Goal: Transaction & Acquisition: Purchase product/service

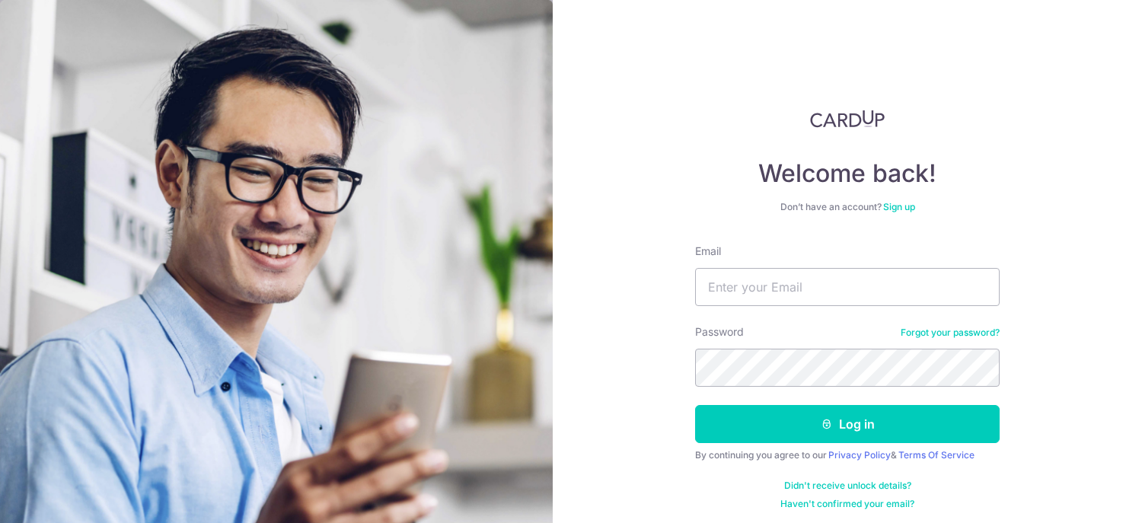
click at [762, 306] on form "Email Password Forgot your password? Log in By continuing you agree to our Priv…" at bounding box center [847, 377] width 305 height 267
click at [754, 297] on input "Email" at bounding box center [847, 287] width 305 height 38
type input "katherine@premat.com.sg"
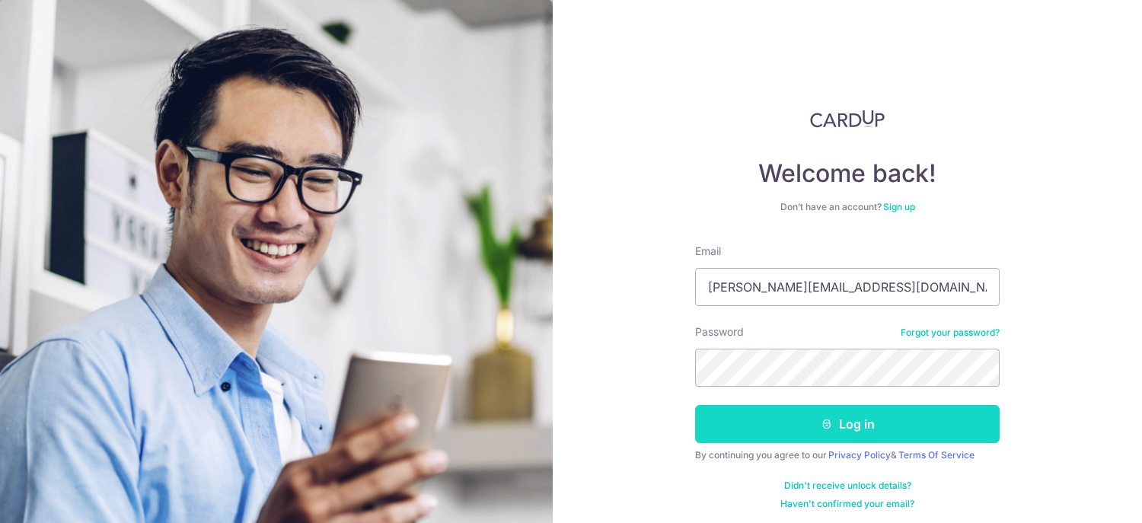
click at [838, 414] on button "Log in" at bounding box center [847, 424] width 305 height 38
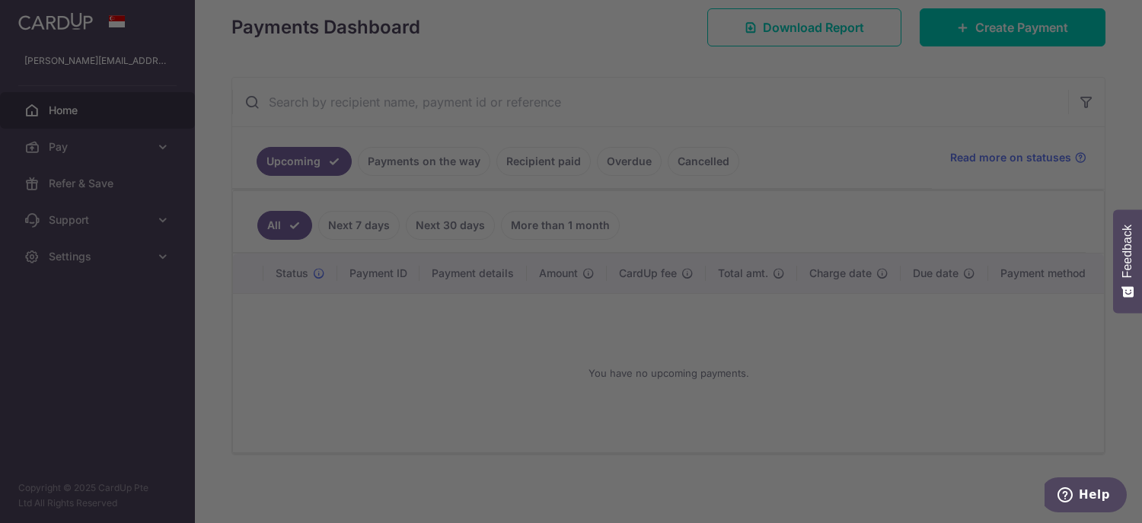
click at [831, 143] on div at bounding box center [577, 264] width 1154 height 528
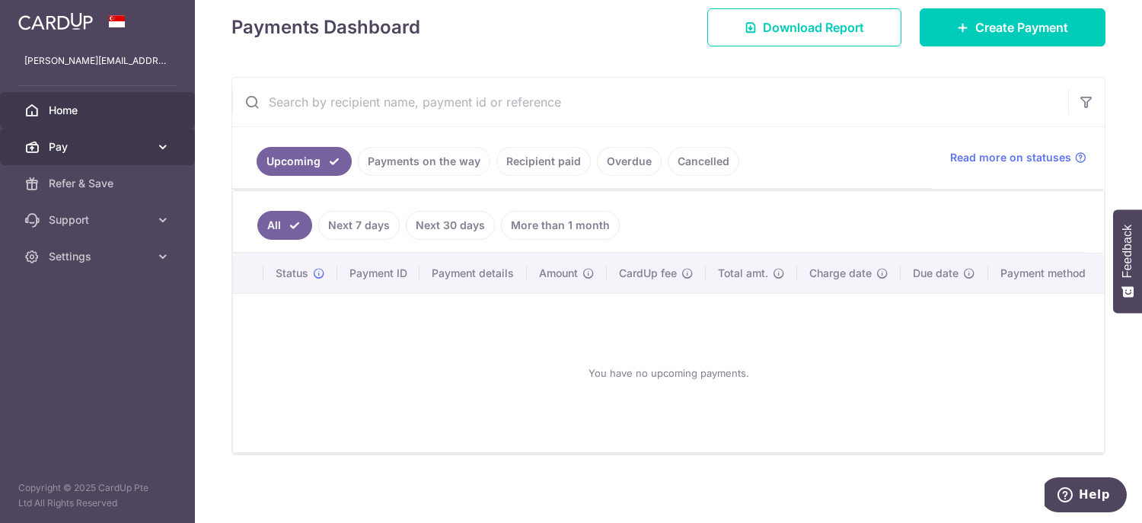
click at [131, 137] on link "Pay" at bounding box center [97, 147] width 195 height 37
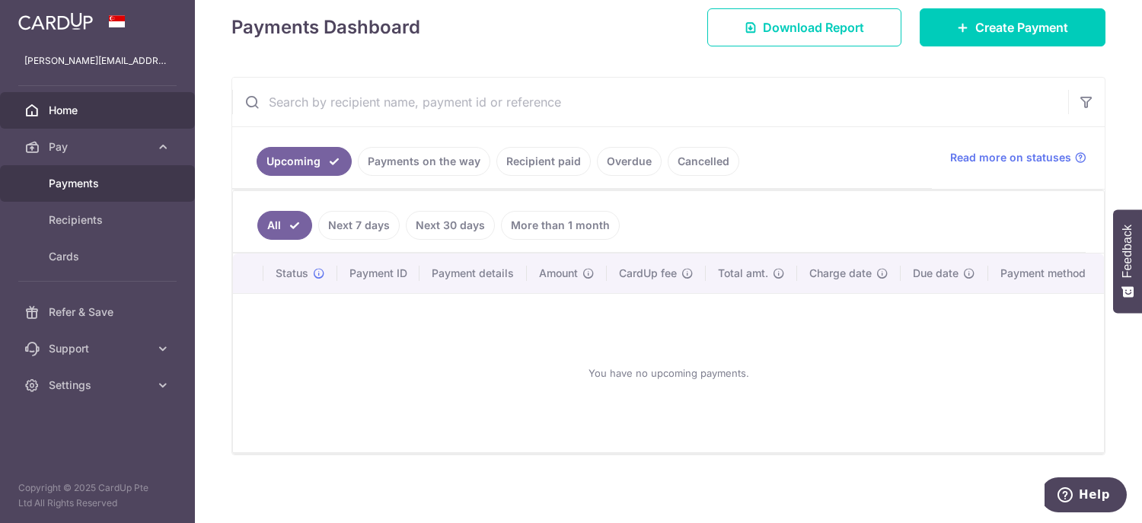
click at [67, 181] on span "Payments" at bounding box center [99, 183] width 101 height 15
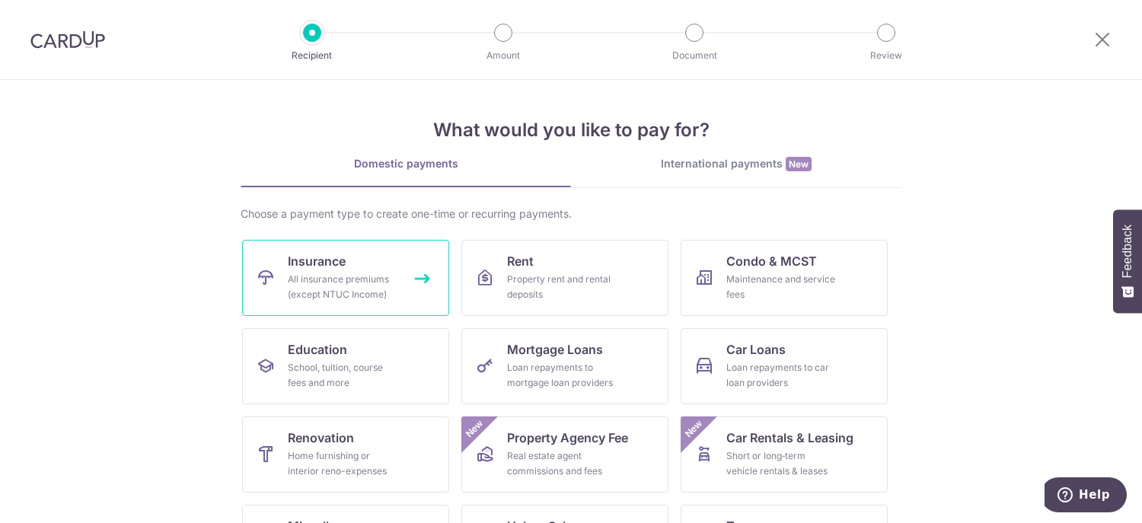
click at [399, 277] on link "Insurance All insurance premiums (except NTUC Income)" at bounding box center [345, 278] width 207 height 76
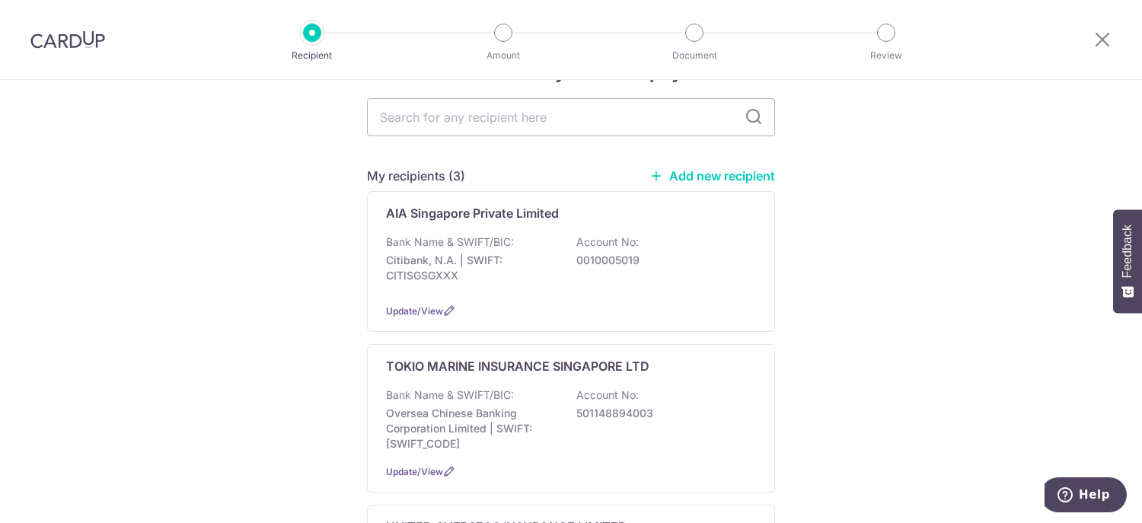
scroll to position [152, 0]
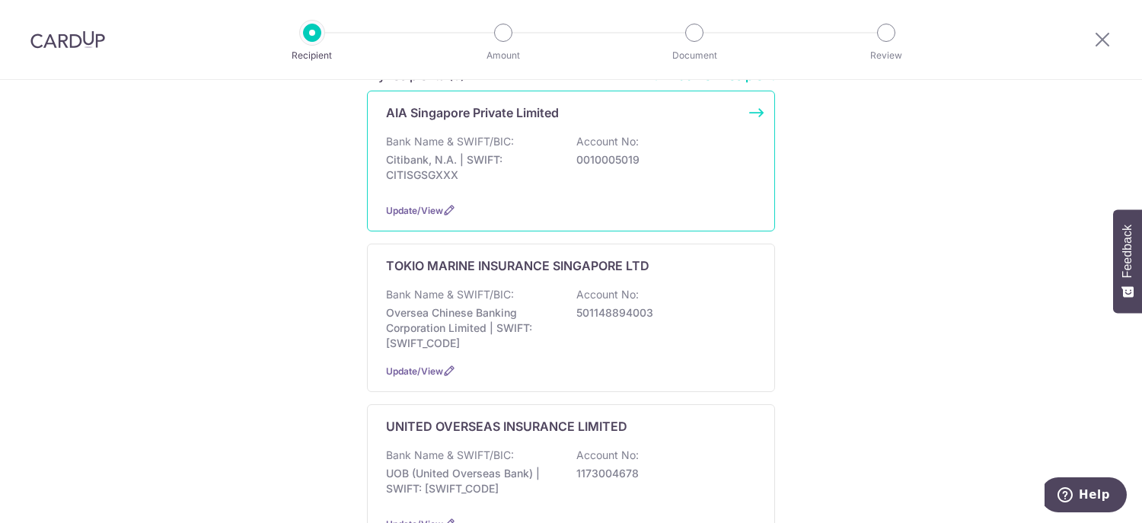
click at [505, 171] on p "Citibank, N.A. | SWIFT: CITISGSGXXX" at bounding box center [471, 167] width 171 height 30
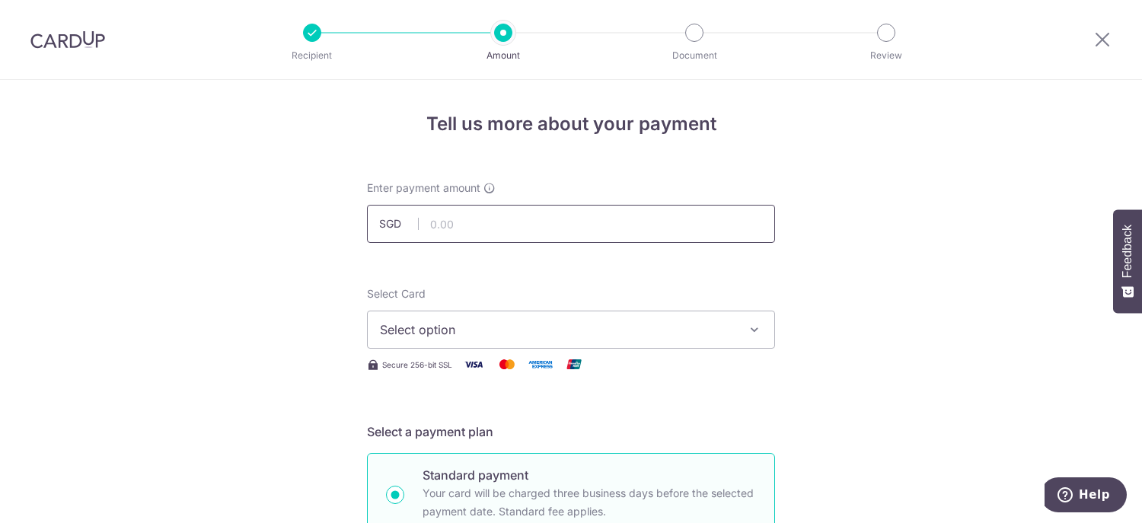
click at [452, 224] on input "text" at bounding box center [571, 224] width 408 height 38
type input "1,012.50"
click at [497, 319] on button "Select option" at bounding box center [571, 330] width 408 height 38
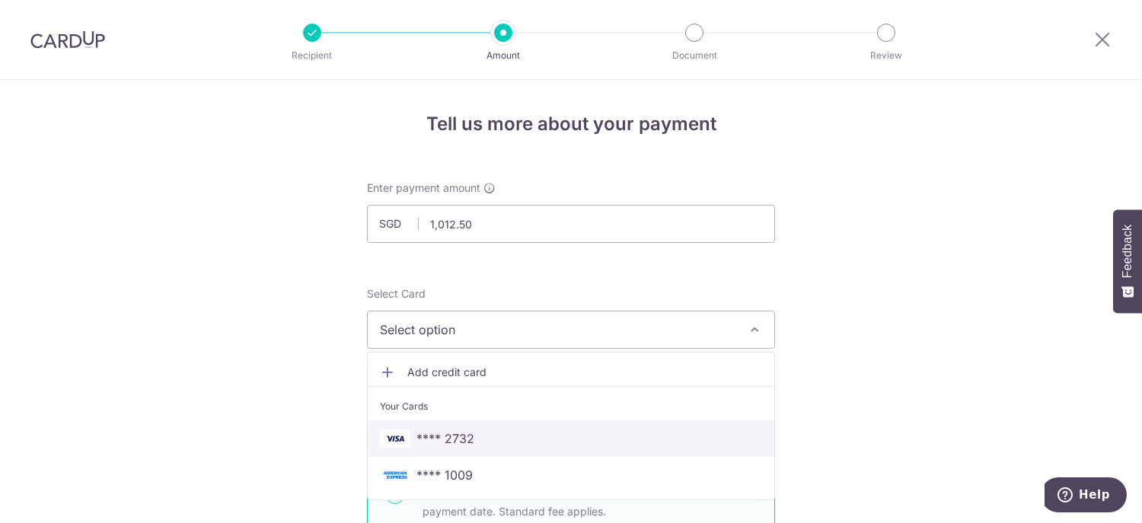
click at [493, 427] on link "**** 2732" at bounding box center [571, 438] width 407 height 37
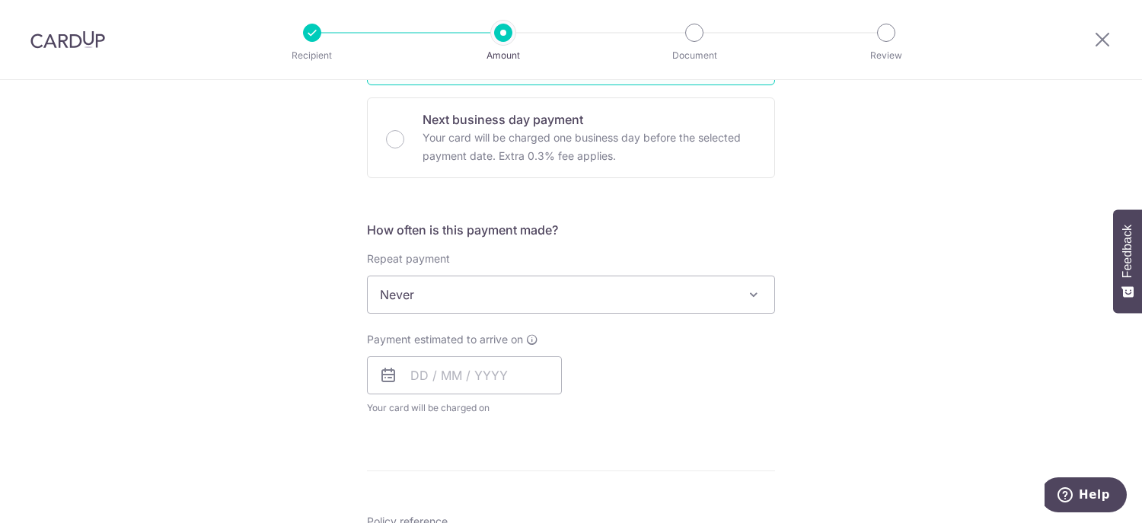
scroll to position [457, 0]
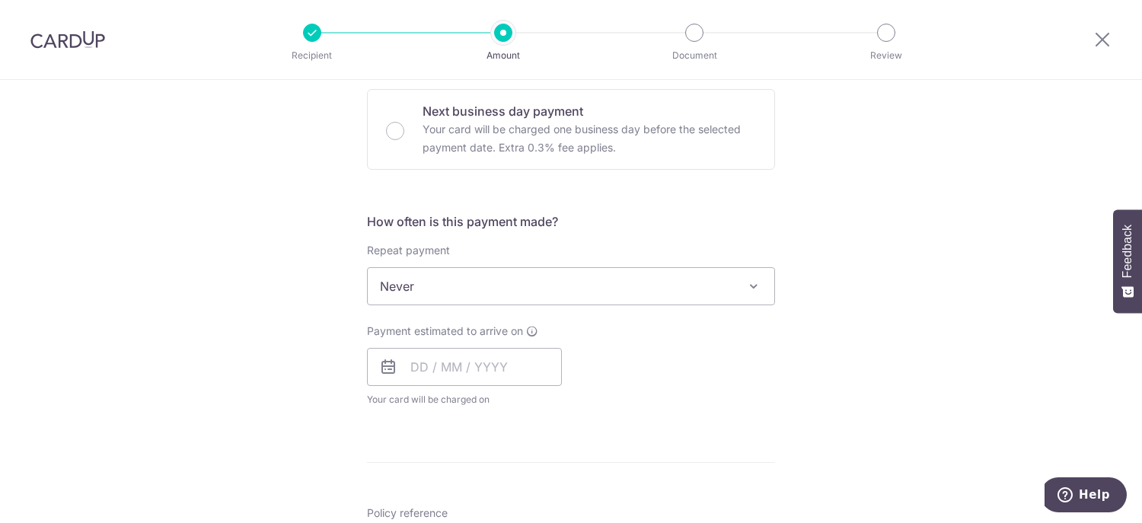
click at [471, 271] on span "Never" at bounding box center [571, 286] width 407 height 37
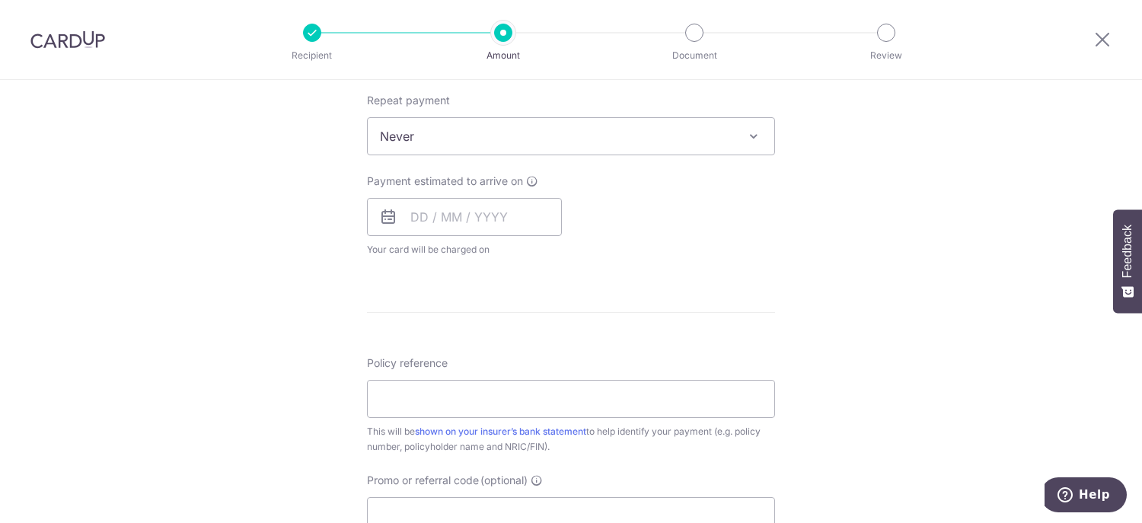
scroll to position [609, 0]
click at [423, 216] on input "text" at bounding box center [464, 215] width 195 height 38
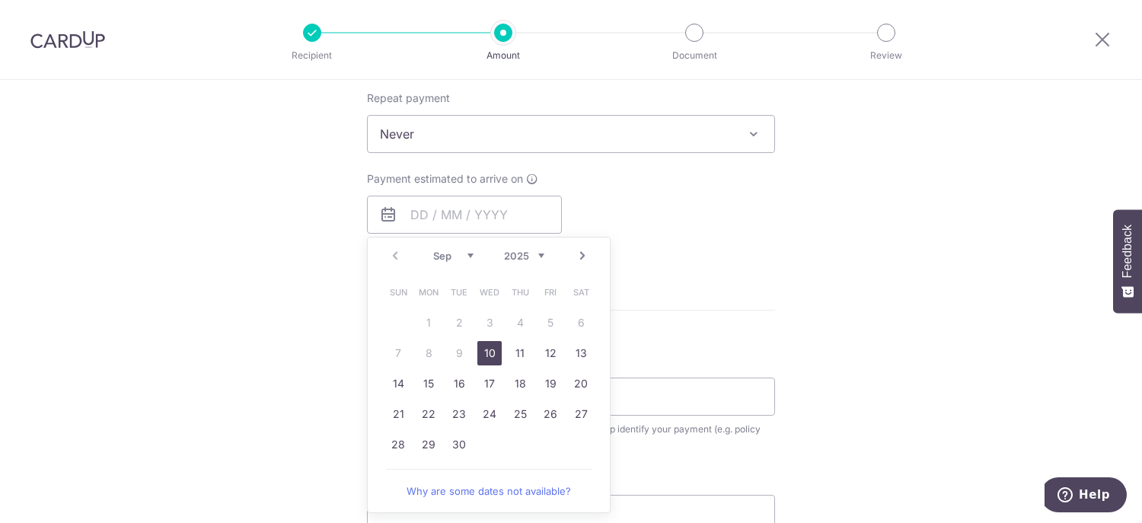
click at [497, 344] on link "10" at bounding box center [489, 353] width 24 height 24
type input "10/09/2025"
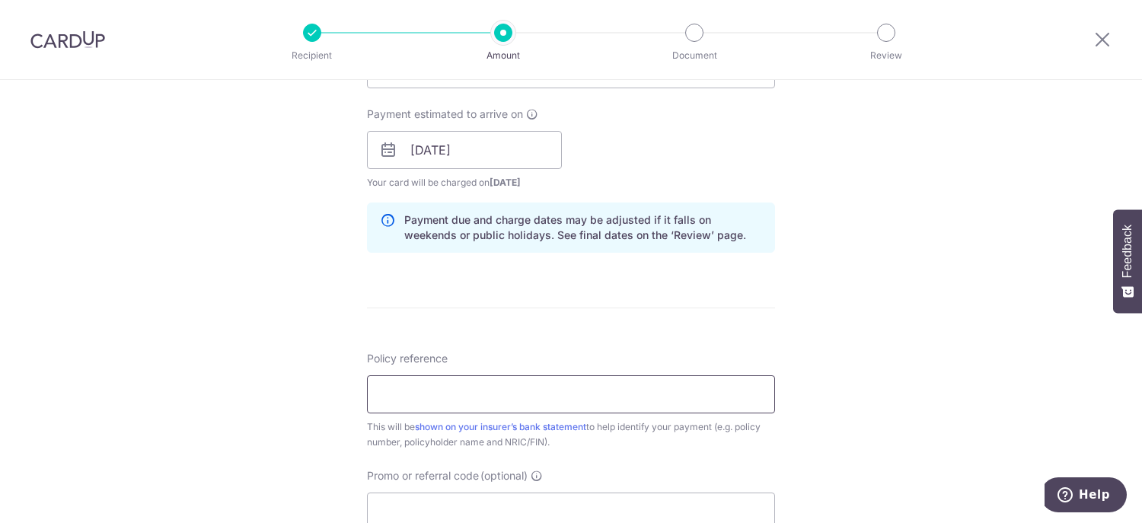
scroll to position [762, 0]
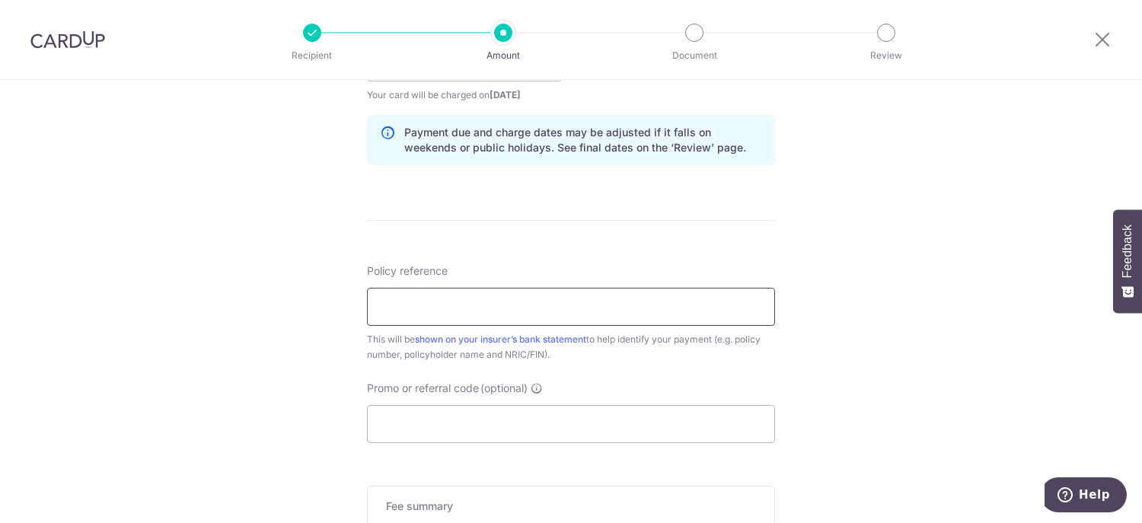
click at [425, 291] on input "Policy reference" at bounding box center [571, 307] width 408 height 38
type input "L519812695"
click at [392, 430] on input "Promo or referral code (optional)" at bounding box center [571, 424] width 408 height 38
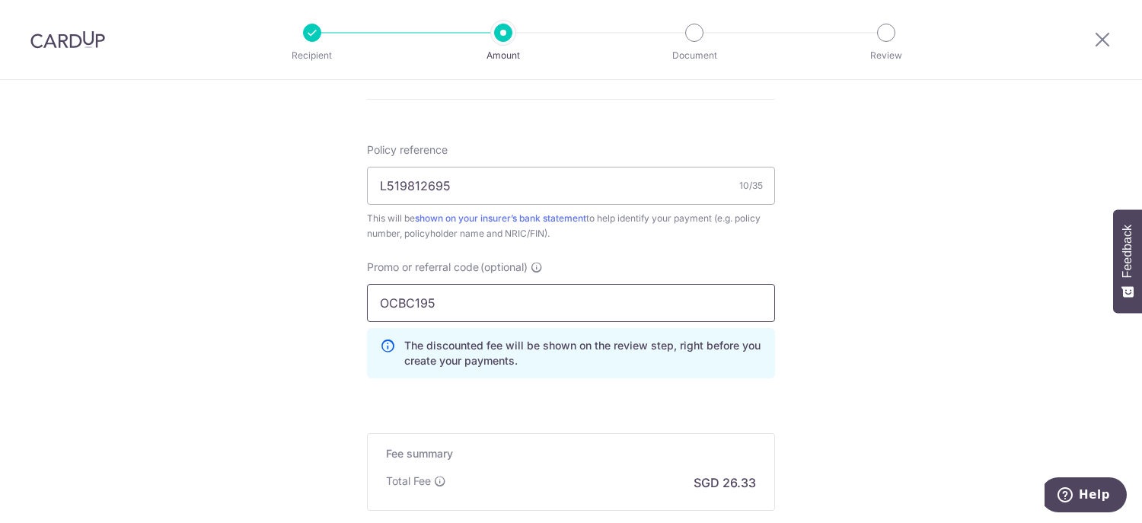
scroll to position [1062, 0]
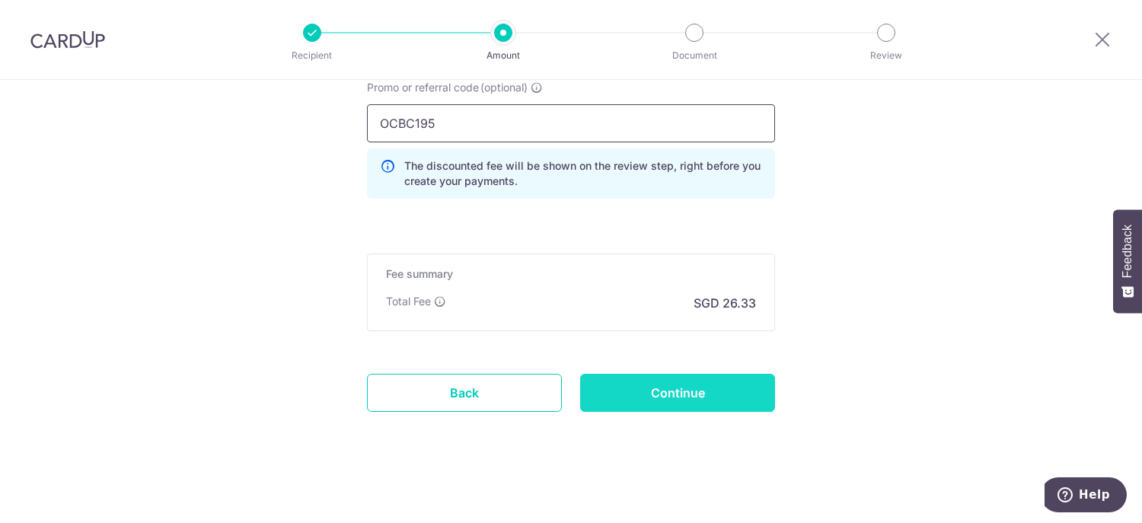
type input "OCBC195"
click at [704, 379] on input "Continue" at bounding box center [677, 393] width 195 height 38
type input "Create Schedule"
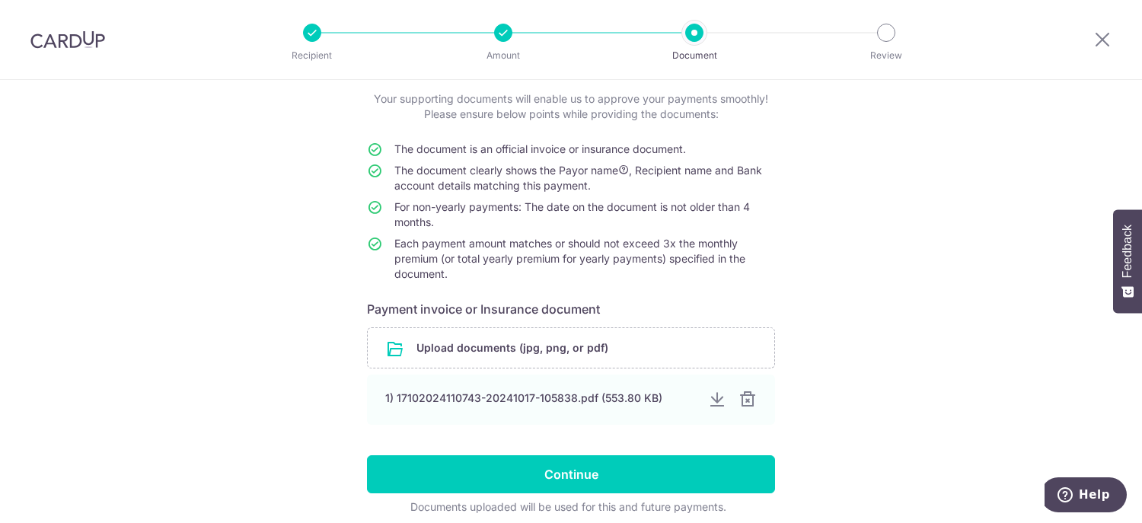
scroll to position [152, 0]
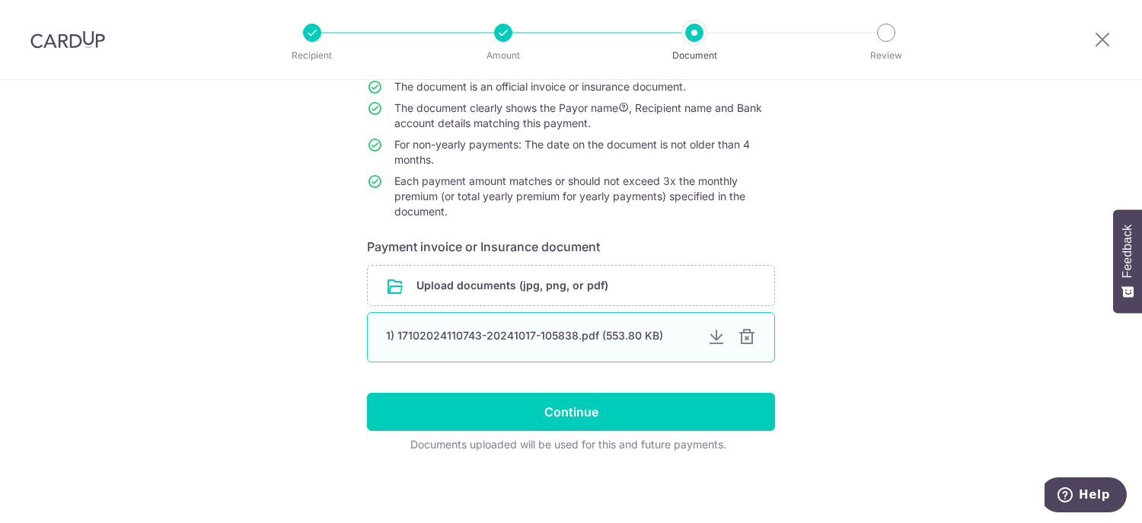
click at [514, 337] on div "1) 17102024110743-20241017-105838.pdf (553.80 KB)" at bounding box center [540, 335] width 309 height 15
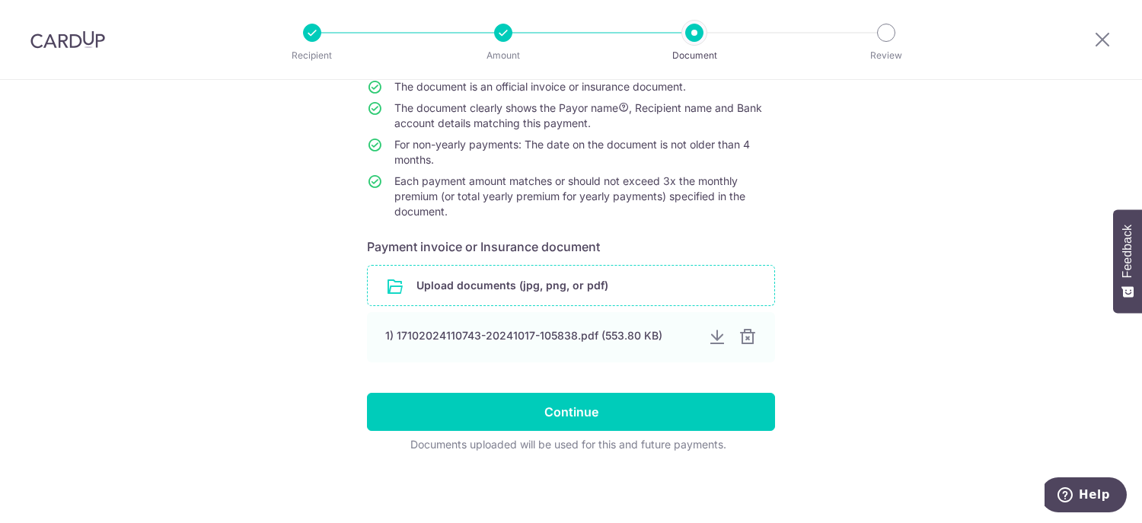
click at [509, 289] on input "file" at bounding box center [571, 286] width 407 height 40
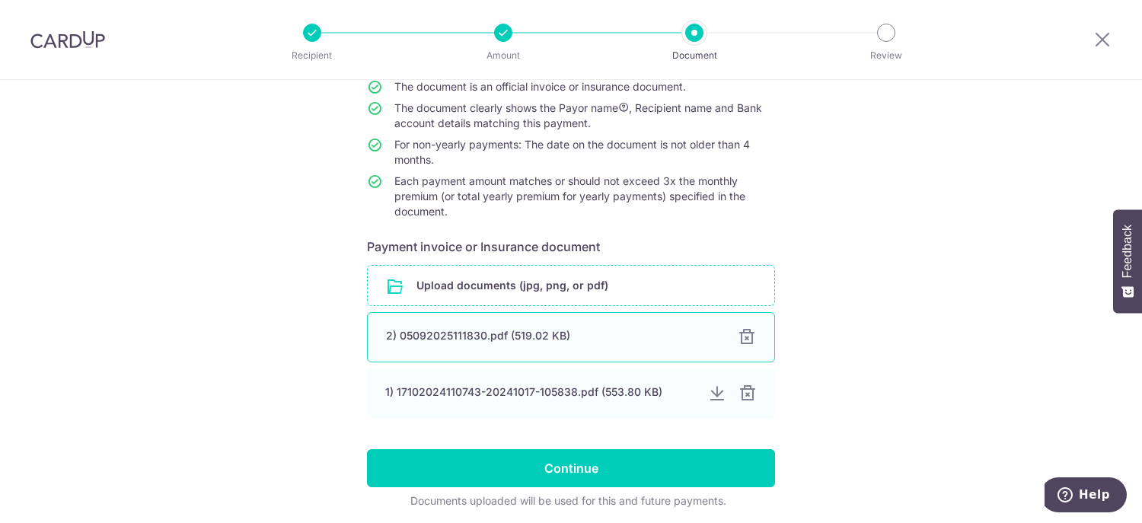
click at [507, 331] on div "2) 05092025111830.pdf (519.02 KB)" at bounding box center [553, 335] width 334 height 15
click at [487, 340] on div "2) 05092025111830.pdf (519.02 KB)" at bounding box center [553, 335] width 334 height 15
click at [554, 330] on div "2) 05092025111830.pdf (519.02 KB)" at bounding box center [553, 335] width 334 height 15
click at [463, 348] on div "2) 05092025111830.pdf (519.02 KB) 100%" at bounding box center [571, 337] width 408 height 50
click at [519, 333] on div "2) 05092025111830.pdf (519.02 KB)" at bounding box center [553, 335] width 334 height 15
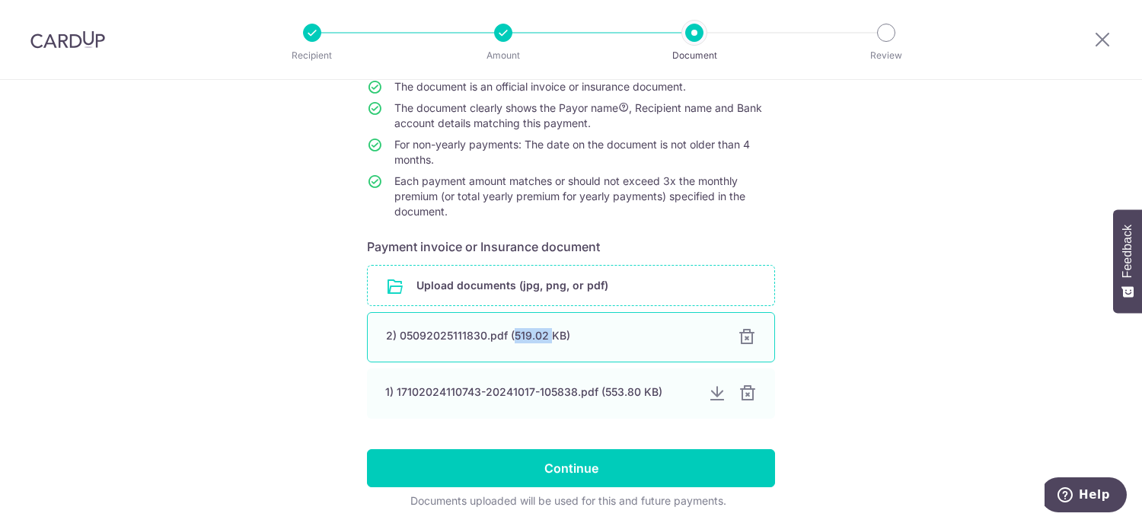
click at [519, 333] on div "2) 05092025111830.pdf (519.02 KB)" at bounding box center [553, 335] width 334 height 15
click at [590, 337] on div "2) 05092025111830.pdf (519.02 KB)" at bounding box center [553, 335] width 334 height 15
click at [564, 336] on div "2) 05092025111830.pdf (519.02 KB)" at bounding box center [553, 335] width 334 height 15
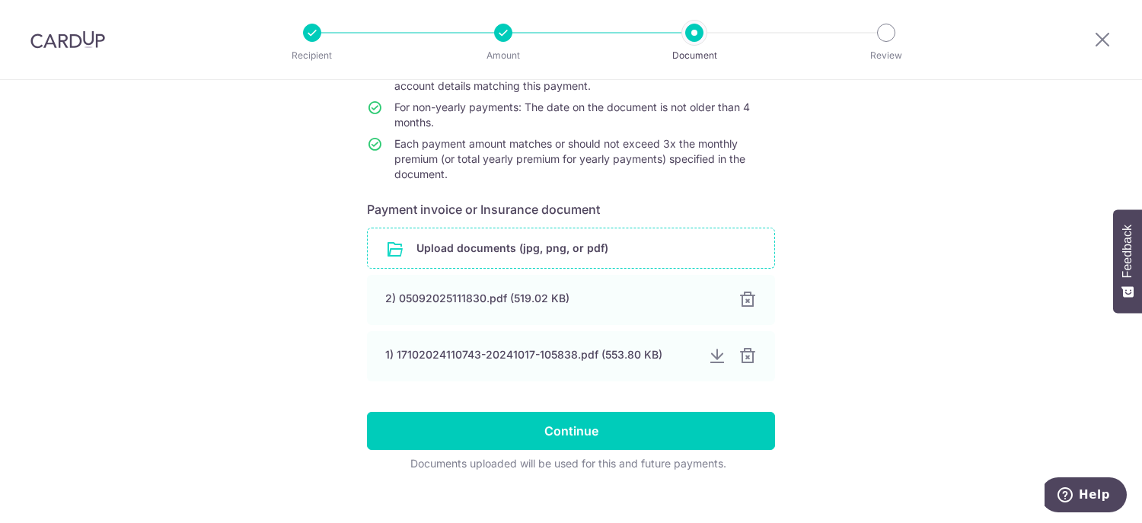
scroll to position [207, 0]
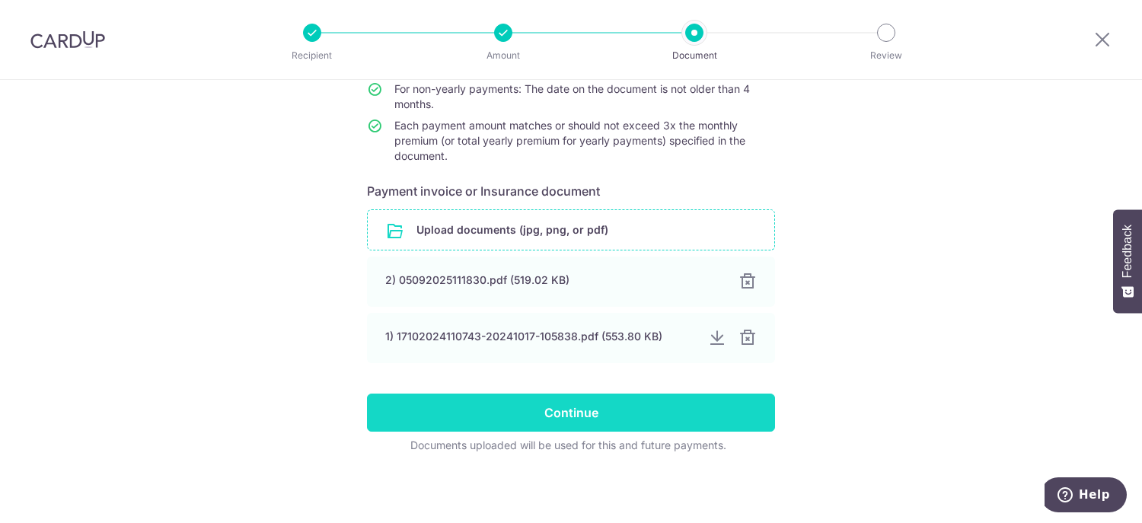
click at [570, 406] on input "Continue" at bounding box center [571, 413] width 408 height 38
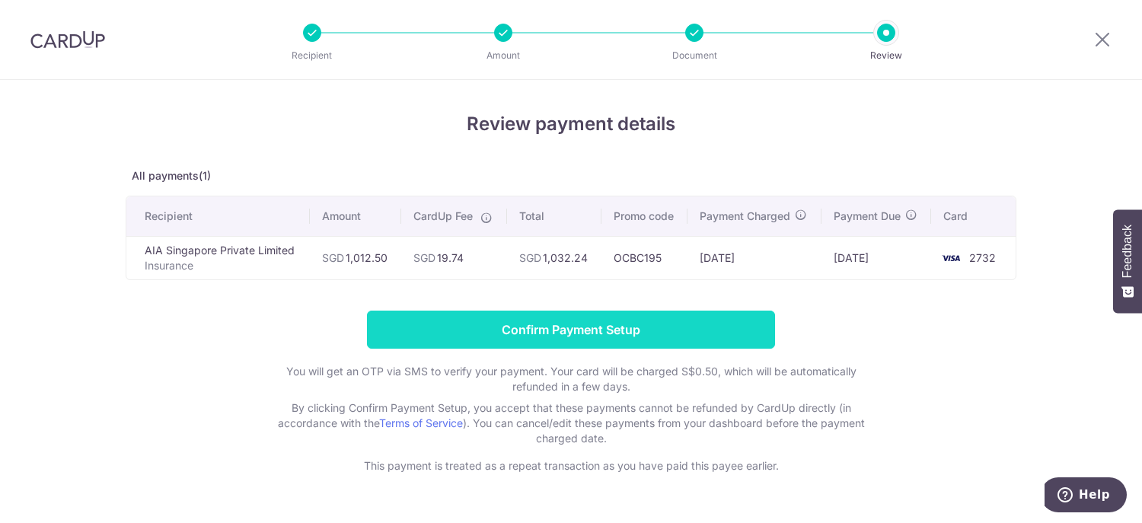
click at [609, 319] on input "Confirm Payment Setup" at bounding box center [571, 330] width 408 height 38
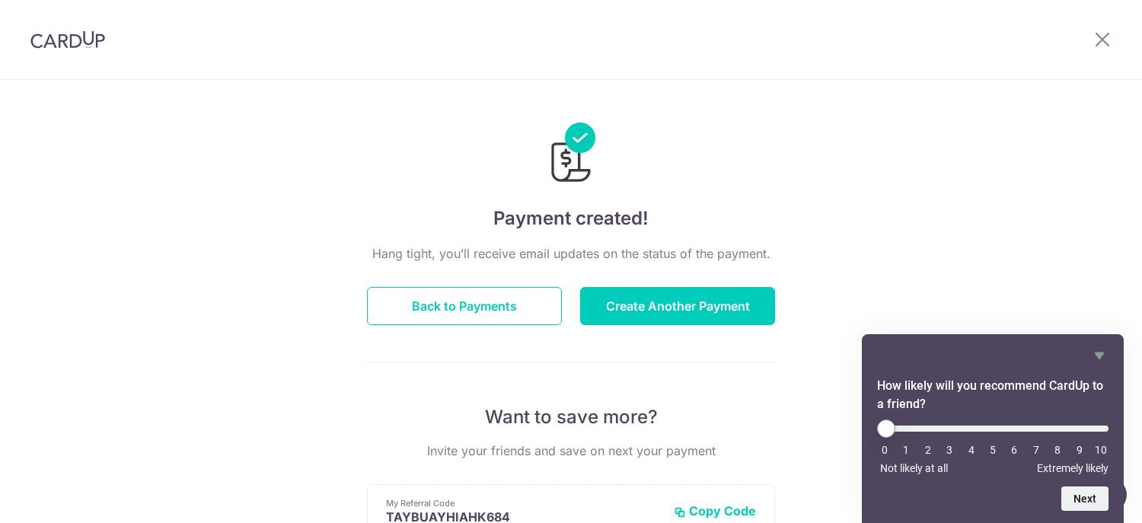
scroll to position [76, 0]
